Goal: Information Seeking & Learning: Find specific page/section

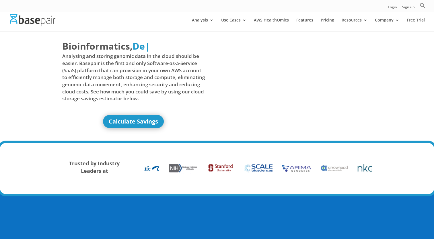
drag, startPoint x: 376, startPoint y: 3, endPoint x: 365, endPoint y: 3, distance: 10.9
click at [376, 3] on div "Login Sign up Search for: Search Button" at bounding box center [217, 5] width 434 height 11
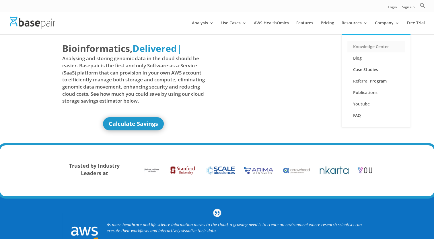
click at [366, 44] on link "Knowledge Center" at bounding box center [375, 46] width 57 height 11
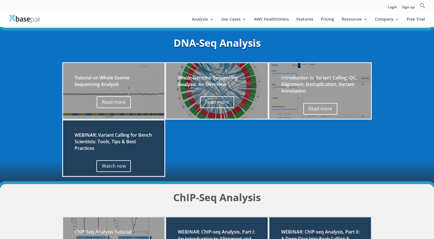
scroll to position [201, 0]
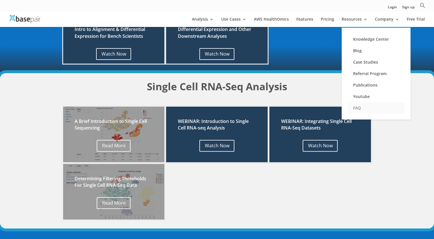
click at [361, 110] on link "FAQ" at bounding box center [375, 107] width 57 height 11
